Goal: Information Seeking & Learning: Learn about a topic

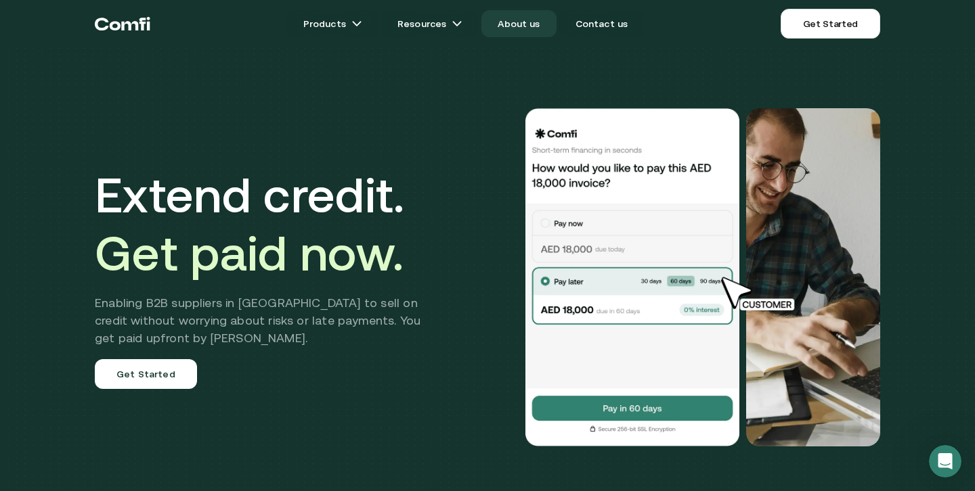
click at [532, 22] on link "About us" at bounding box center [518, 23] width 74 height 27
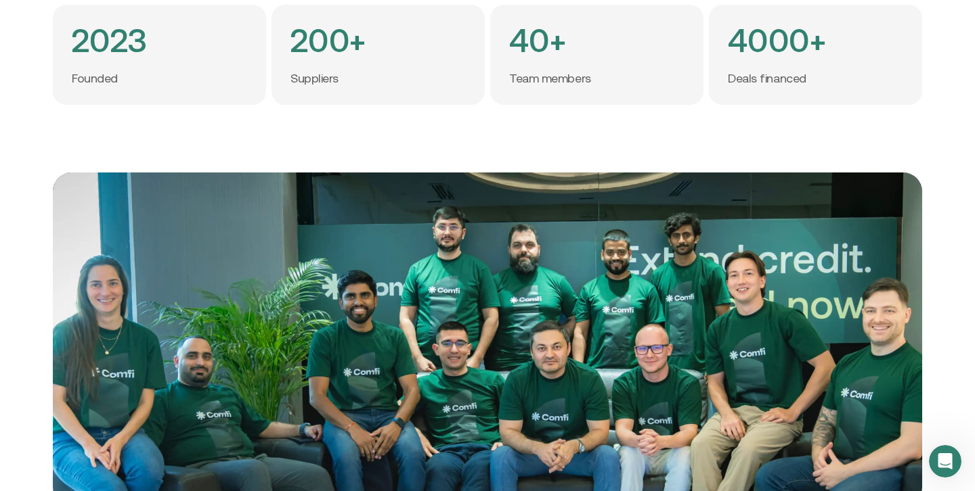
scroll to position [222, 0]
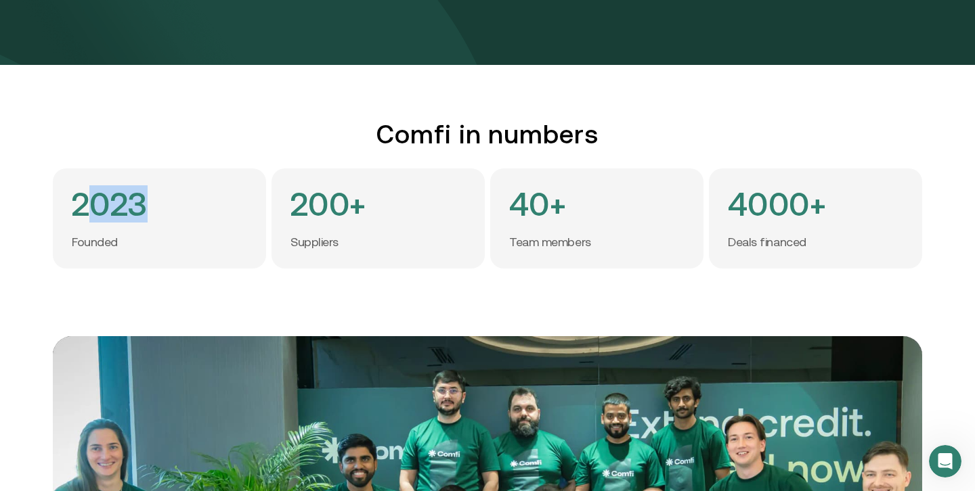
drag, startPoint x: 178, startPoint y: 219, endPoint x: 79, endPoint y: 212, distance: 99.7
click at [79, 212] on div "2023 Founded" at bounding box center [159, 219] width 213 height 100
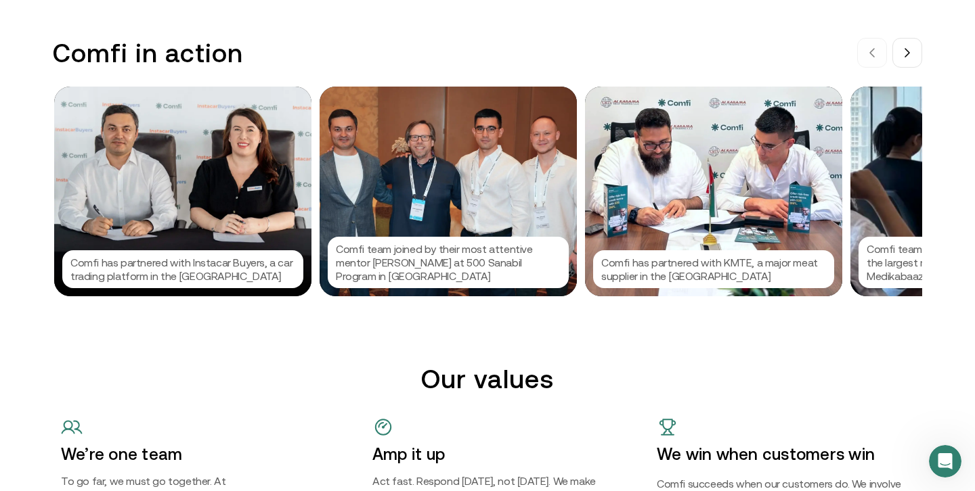
scroll to position [1394, 0]
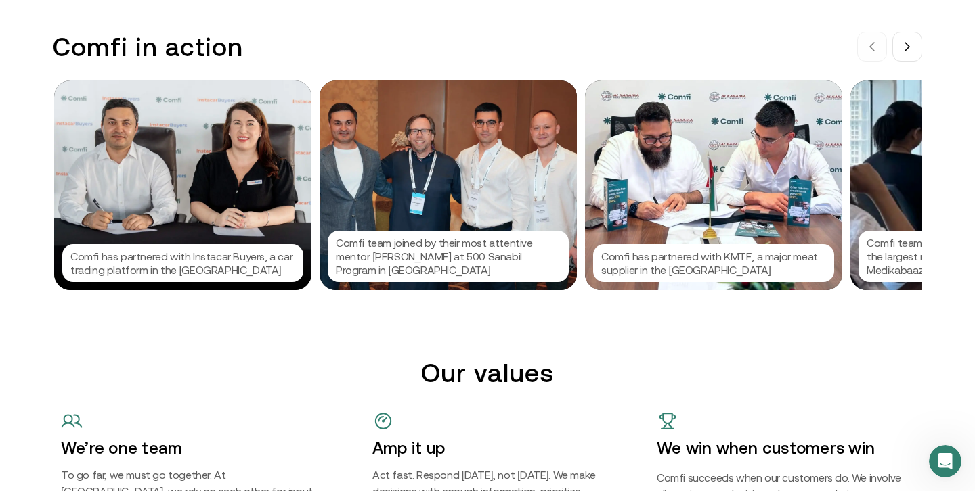
click at [213, 258] on p "Comfi has partnered with Instacar Buyers, a car trading platform in the [GEOGRA…" at bounding box center [182, 263] width 225 height 27
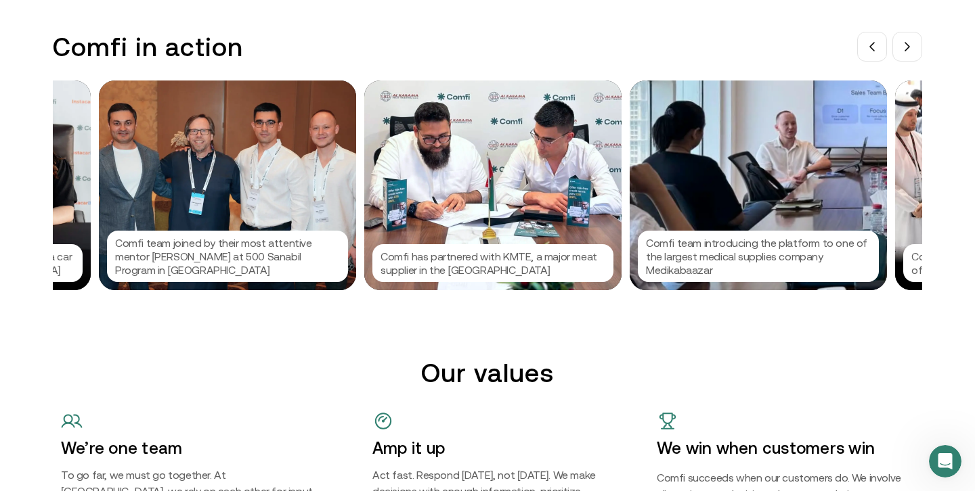
click at [238, 258] on div at bounding box center [487, 245] width 975 height 491
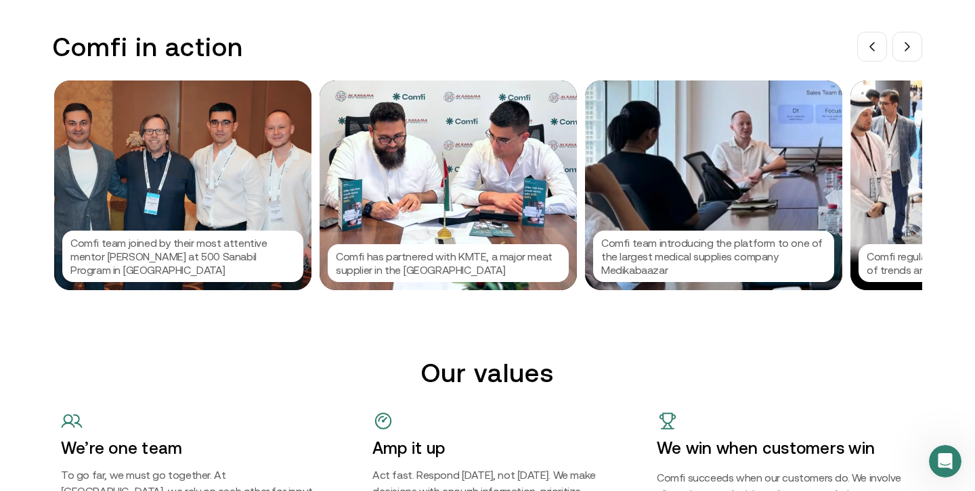
scroll to position [1402, 0]
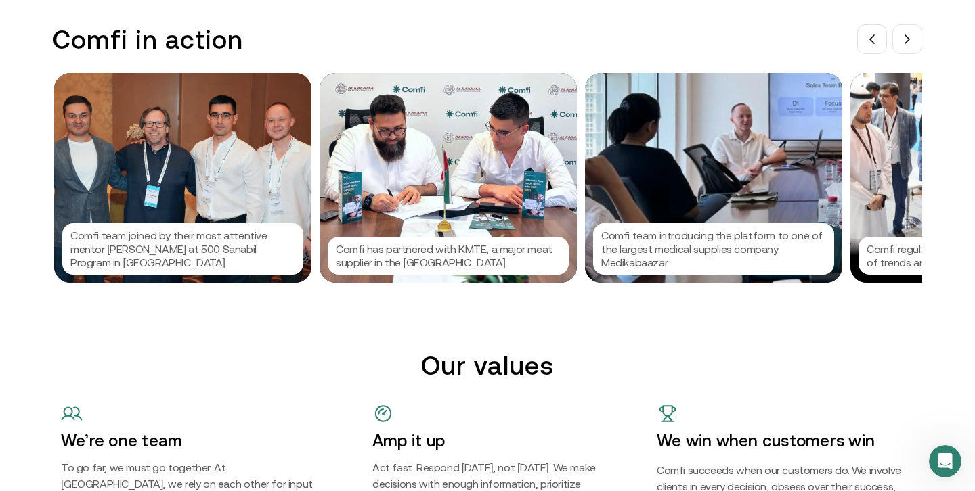
click at [637, 250] on p "Comfi team introducing the platform to one of the largest medical supplies comp…" at bounding box center [713, 249] width 225 height 41
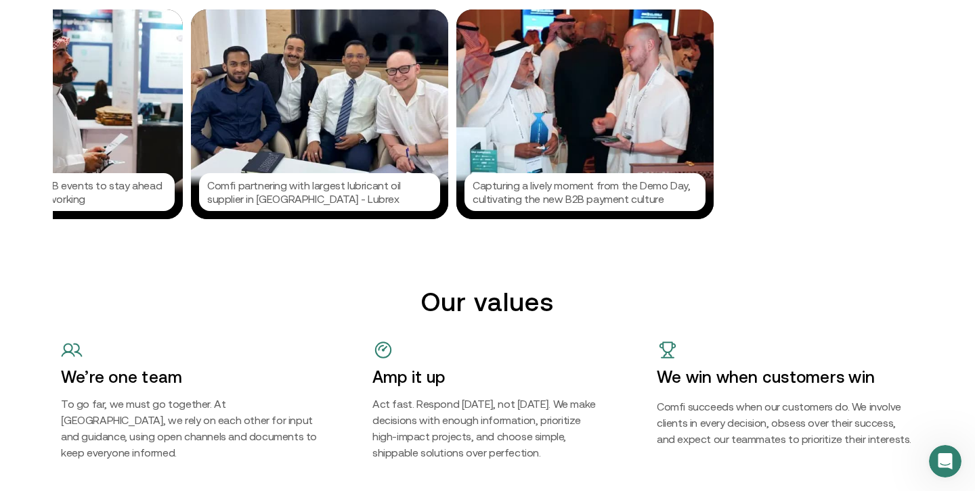
scroll to position [0, 1745]
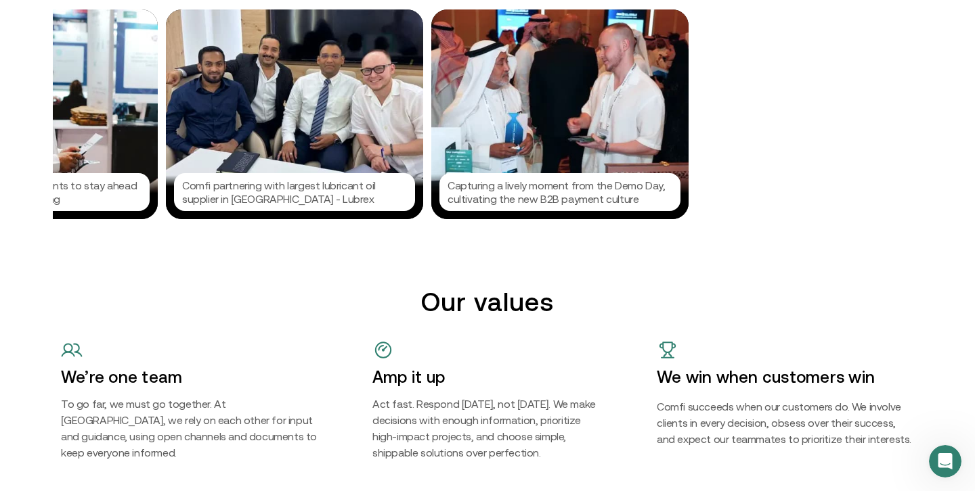
click at [265, 200] on p "Comfi partnering with largest lubricant oil supplier in [GEOGRAPHIC_DATA] - Lub…" at bounding box center [294, 192] width 225 height 27
click at [265, 200] on div at bounding box center [487, 245] width 975 height 491
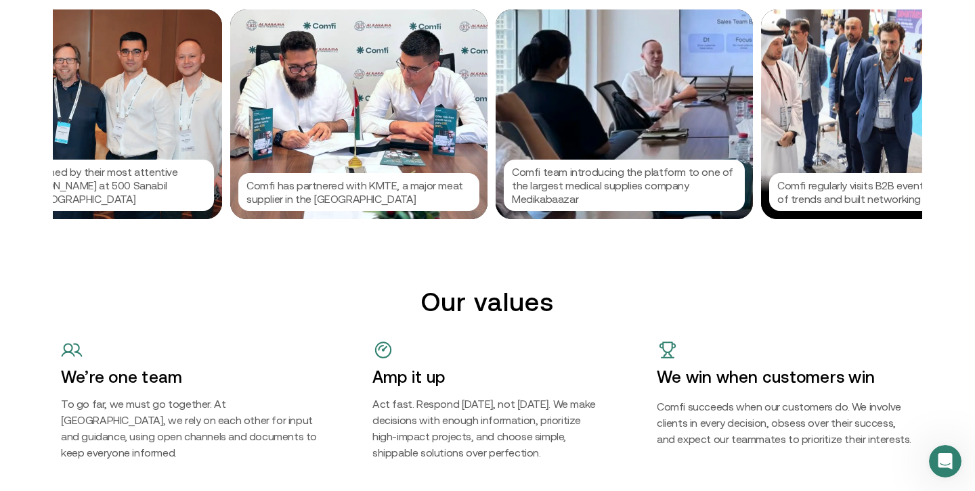
scroll to position [0, 330]
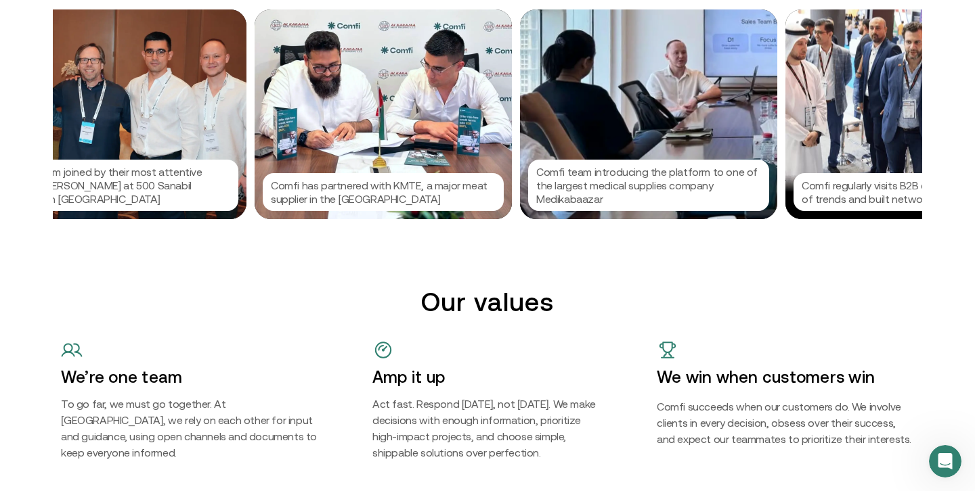
click at [395, 179] on p "Comfi has partnered with KMTE, a major meat supplier in the [GEOGRAPHIC_DATA]" at bounding box center [383, 192] width 225 height 27
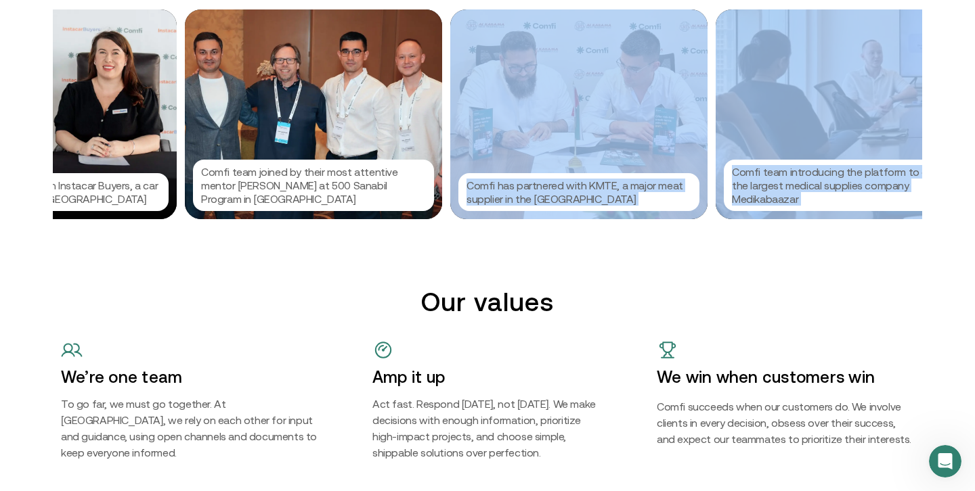
scroll to position [0, 25]
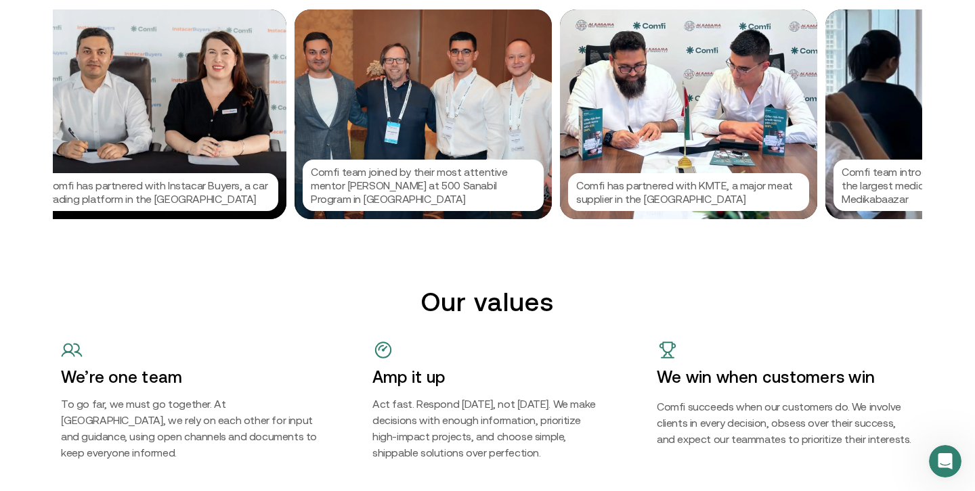
click at [395, 202] on p "Comfi team joined by their most attentive mentor [PERSON_NAME] at 500 Sanabil P…" at bounding box center [423, 185] width 225 height 41
click at [498, 233] on div at bounding box center [487, 245] width 975 height 491
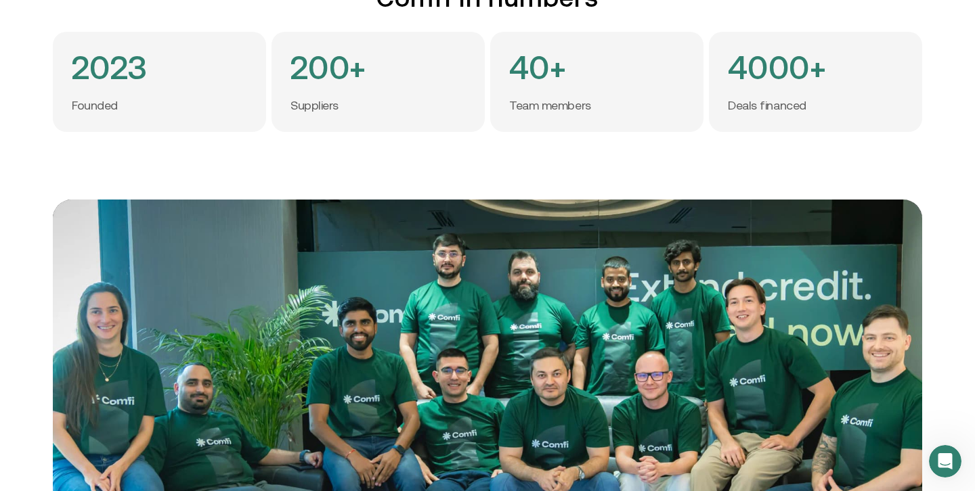
scroll to position [0, 0]
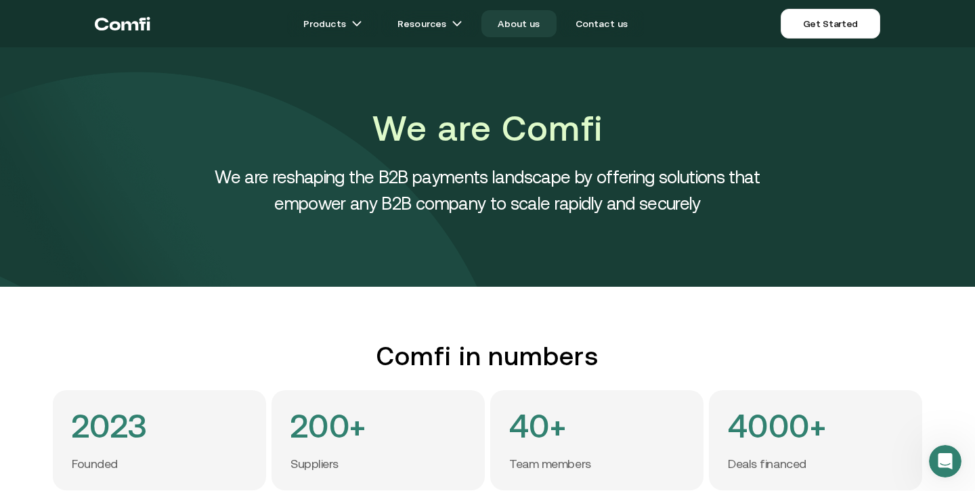
click at [510, 29] on link "About us" at bounding box center [518, 23] width 74 height 27
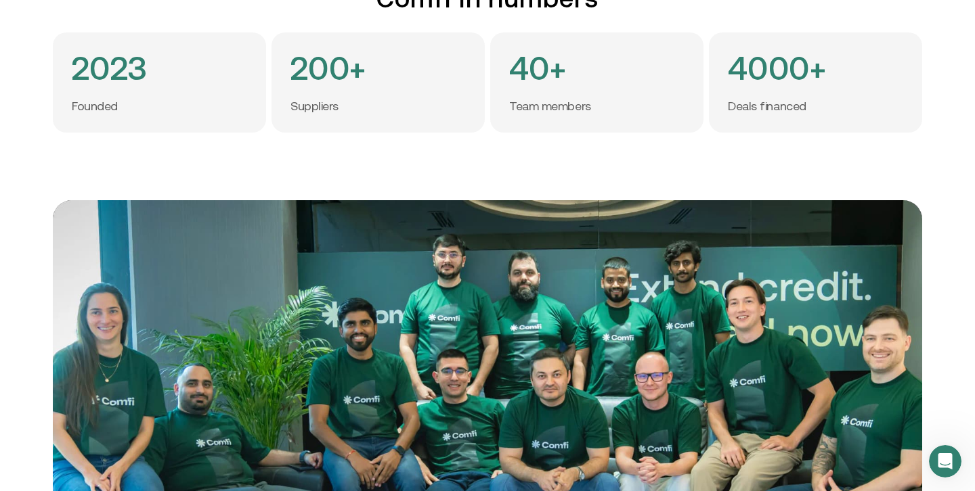
click at [527, 108] on p "Team members" at bounding box center [550, 107] width 82 height 16
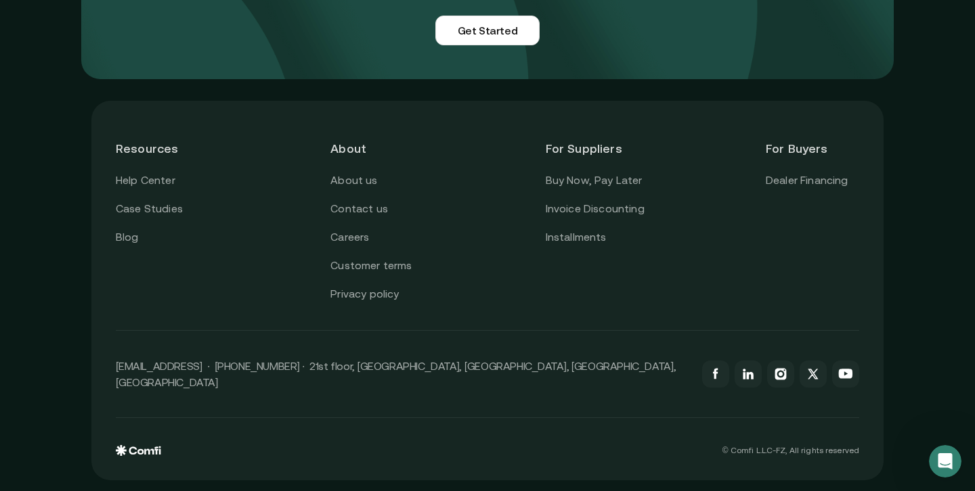
scroll to position [3417, 0]
click at [342, 187] on link "About us" at bounding box center [353, 181] width 47 height 18
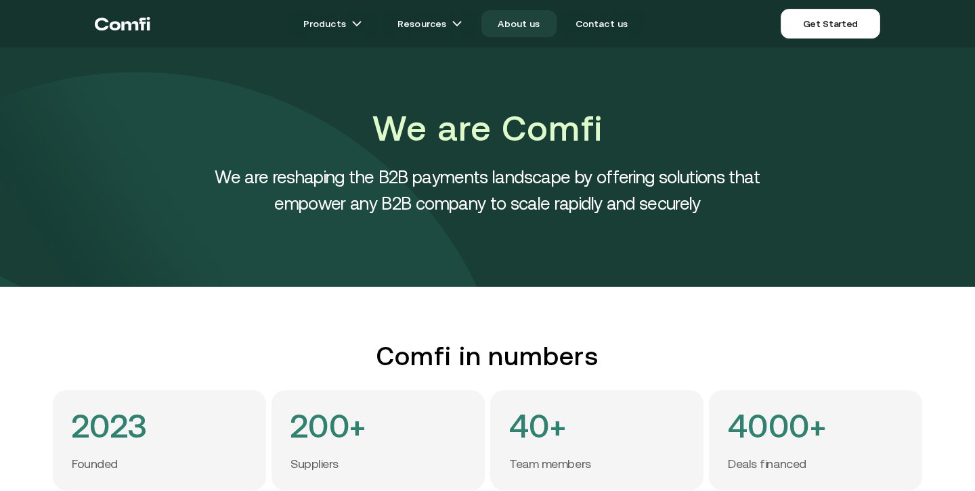
click at [514, 24] on link "About us" at bounding box center [518, 23] width 74 height 27
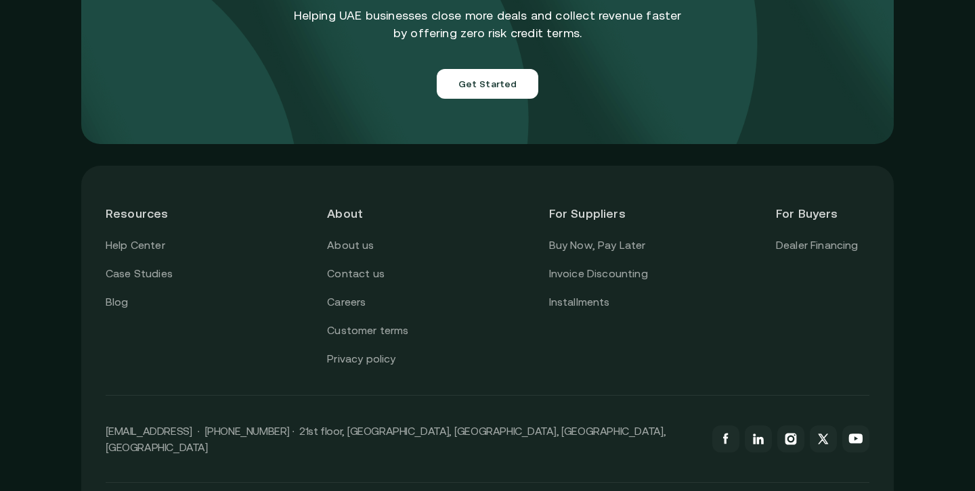
scroll to position [4863, 0]
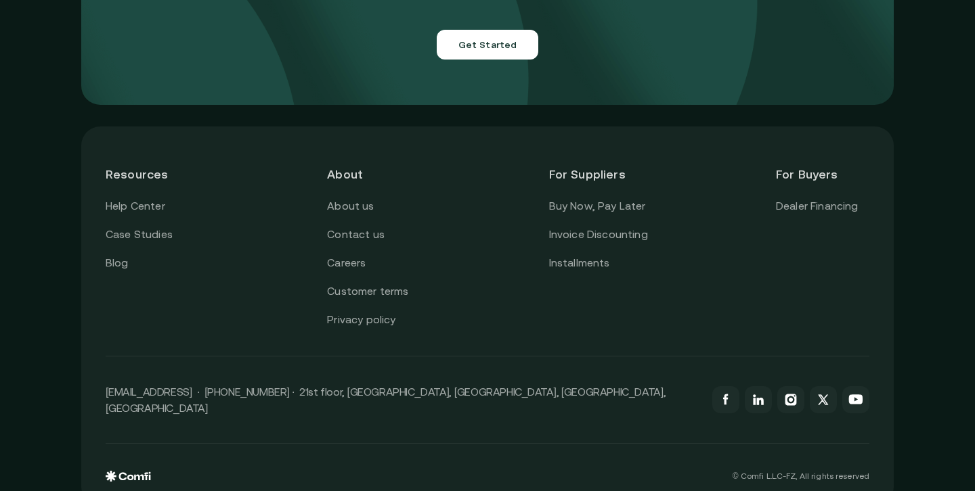
click at [789, 472] on p "© Comfi L.L.C-FZ, All rights reserved" at bounding box center [800, 476] width 137 height 9
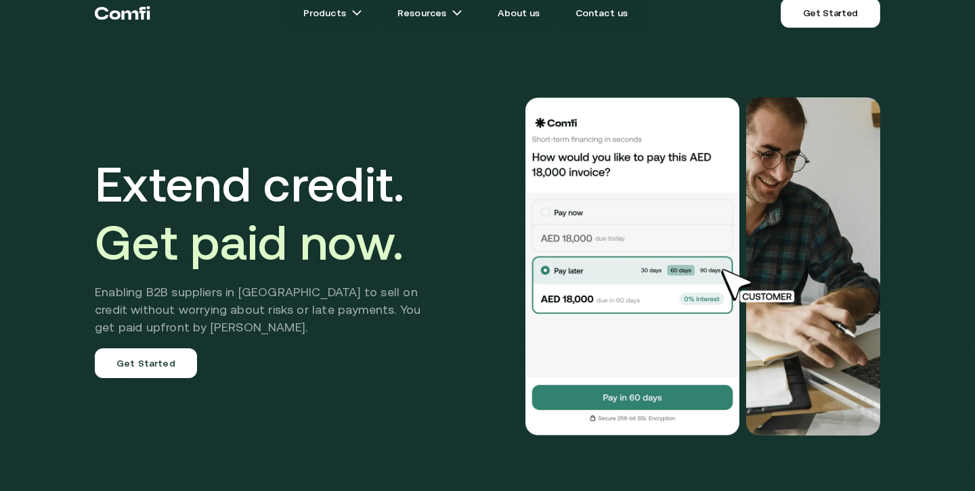
scroll to position [0, 0]
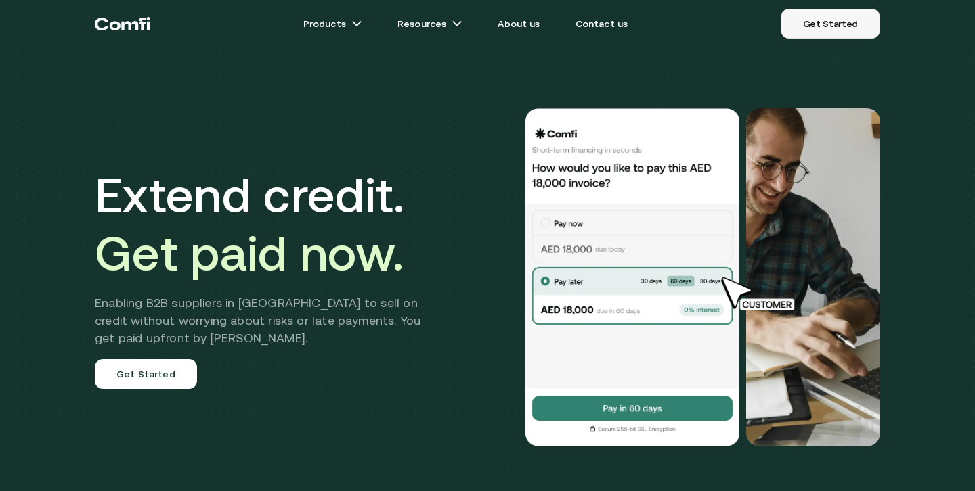
click at [807, 33] on link "Get Started" at bounding box center [829, 24] width 99 height 30
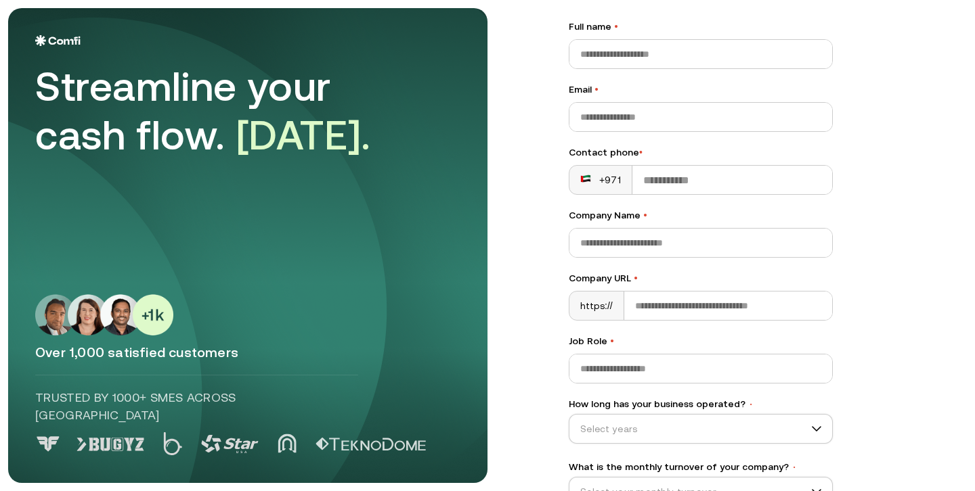
scroll to position [164, 0]
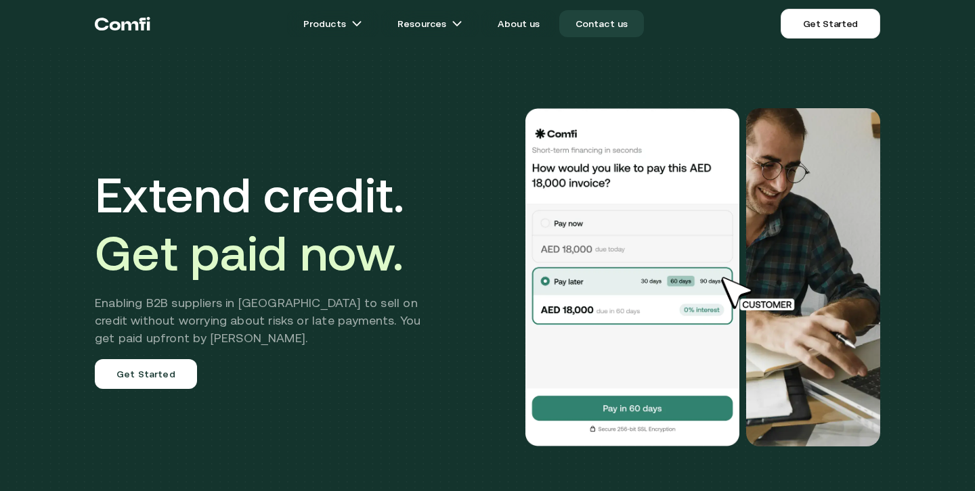
click at [581, 21] on link "Contact us" at bounding box center [601, 23] width 85 height 27
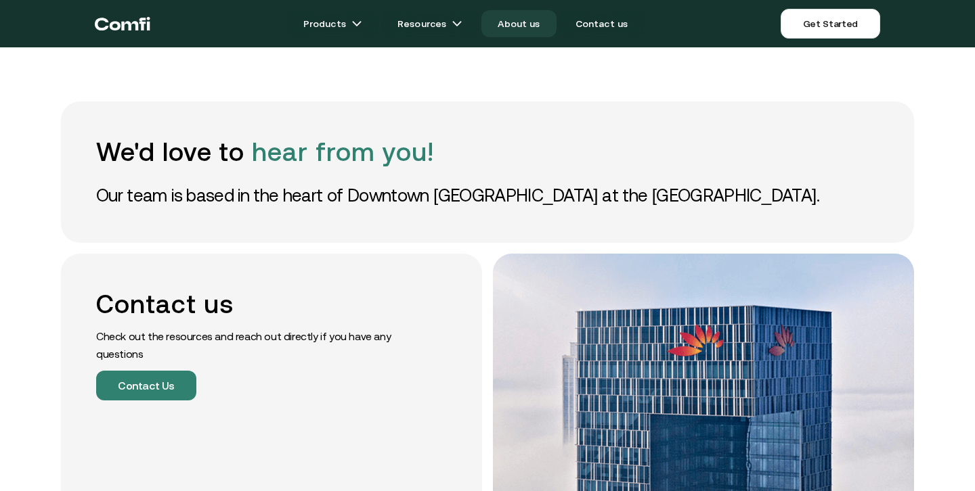
click at [542, 22] on link "About us" at bounding box center [518, 23] width 74 height 27
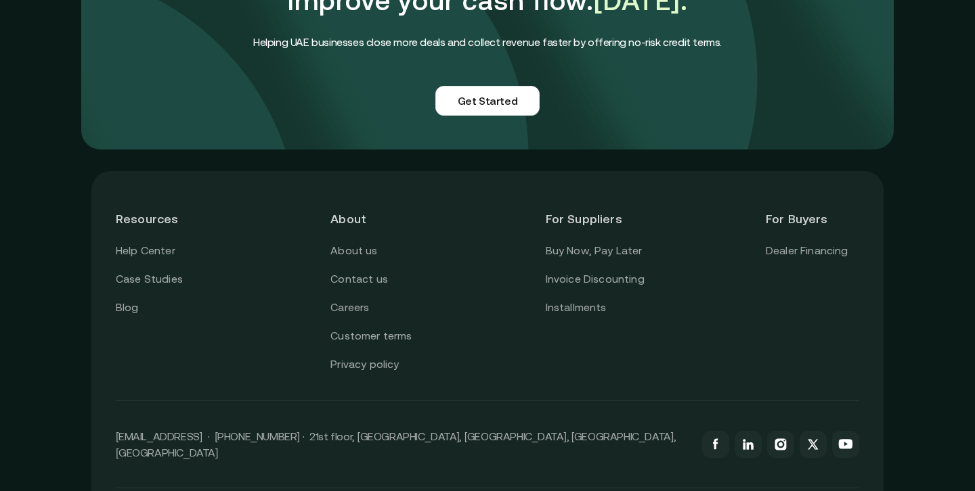
scroll to position [3370, 0]
